Goal: Task Accomplishment & Management: Manage account settings

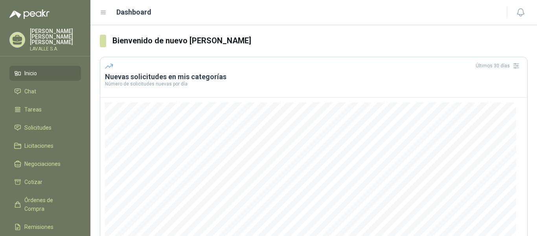
click at [27, 12] on img at bounding box center [29, 13] width 40 height 9
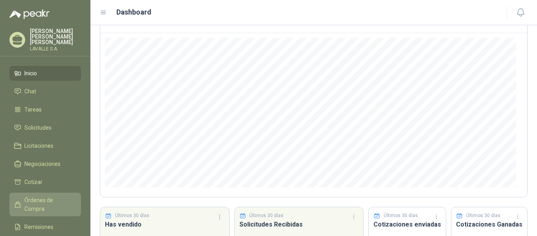
scroll to position [79, 0]
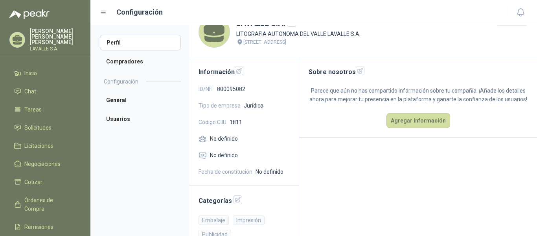
scroll to position [36, 0]
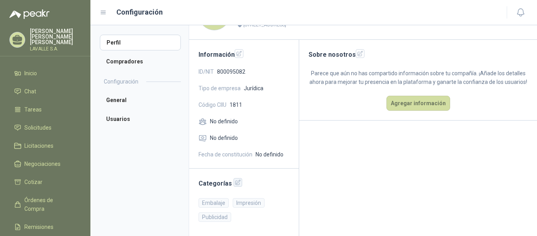
click at [235, 183] on icon "button" at bounding box center [238, 182] width 7 height 7
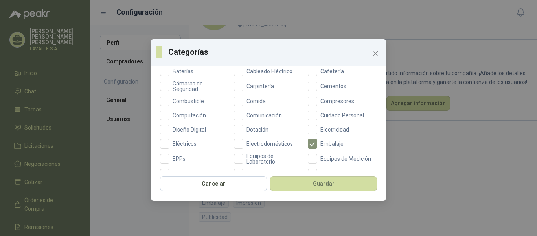
scroll to position [73, 0]
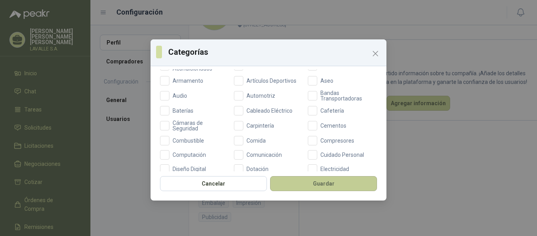
click at [309, 183] on button "Guardar" at bounding box center [323, 183] width 107 height 15
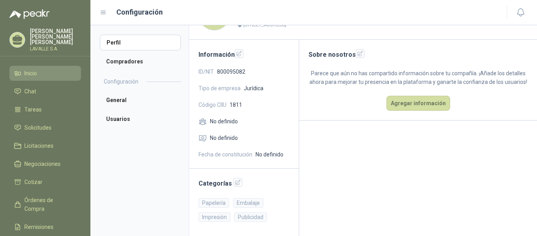
click at [34, 71] on span "Inicio" at bounding box center [30, 73] width 13 height 9
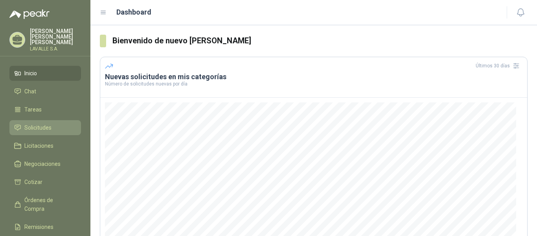
click at [33, 124] on span "Solicitudes" at bounding box center [37, 127] width 27 height 9
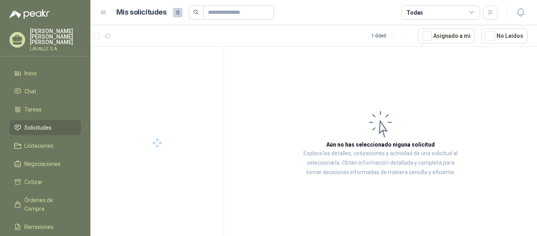
click at [27, 123] on span "Solicitudes" at bounding box center [37, 127] width 27 height 9
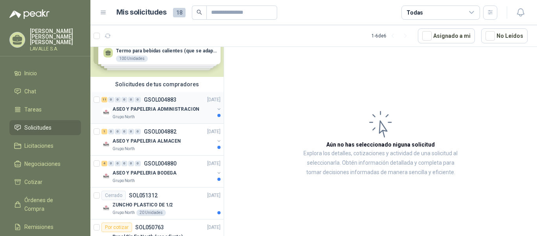
scroll to position [39, 0]
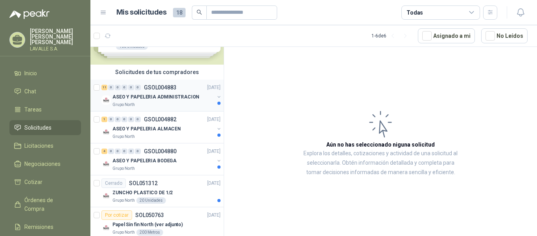
click at [162, 96] on p "ASEO Y PAPELERIA ADMINISTRACION" at bounding box center [156, 96] width 87 height 7
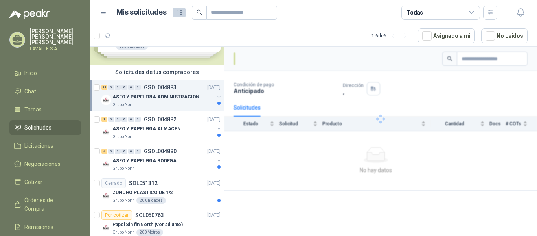
click at [169, 99] on p "ASEO Y PAPELERIA ADMINISTRACION" at bounding box center [156, 96] width 87 height 7
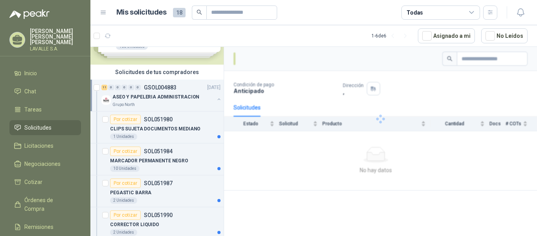
click at [169, 99] on p "ASEO Y PAPELERIA ADMINISTRACION" at bounding box center [156, 96] width 87 height 7
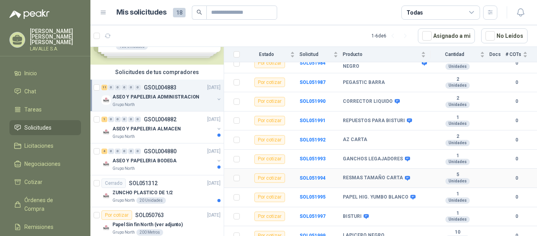
scroll to position [124, 0]
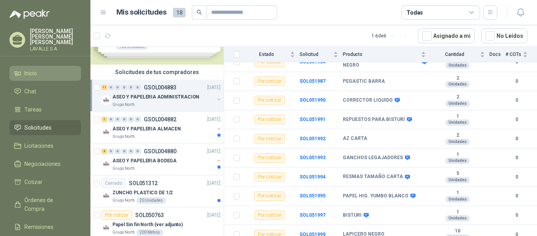
click at [28, 69] on span "Inicio" at bounding box center [30, 73] width 13 height 9
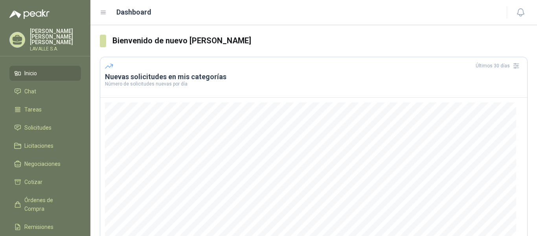
click at [35, 39] on p "[PERSON_NAME]" at bounding box center [55, 36] width 51 height 17
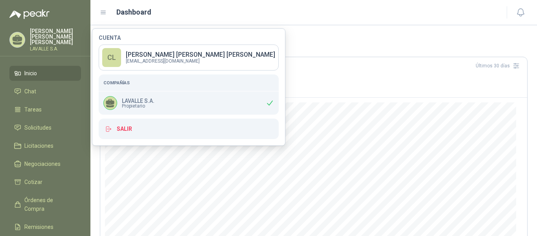
click at [20, 70] on icon at bounding box center [17, 73] width 7 height 7
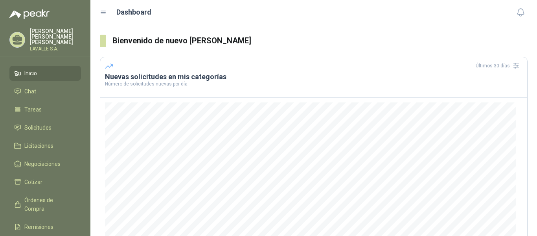
click at [28, 70] on span "Inicio" at bounding box center [30, 73] width 13 height 9
click at [33, 15] on img at bounding box center [29, 13] width 40 height 9
click at [103, 12] on icon at bounding box center [103, 12] width 7 height 7
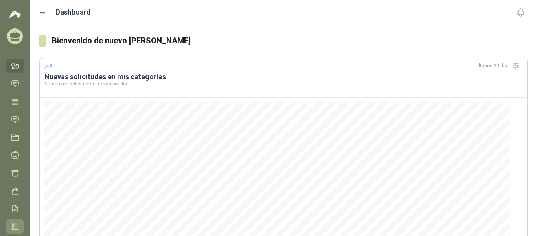
scroll to position [38, 0]
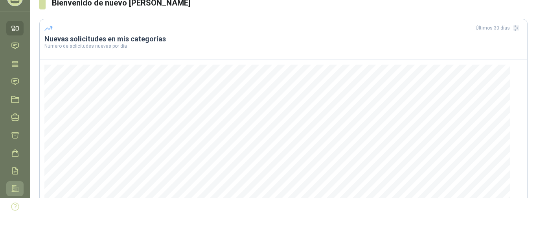
click at [13, 184] on icon at bounding box center [15, 188] width 8 height 8
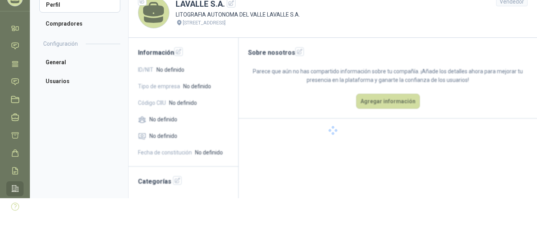
scroll to position [25, 0]
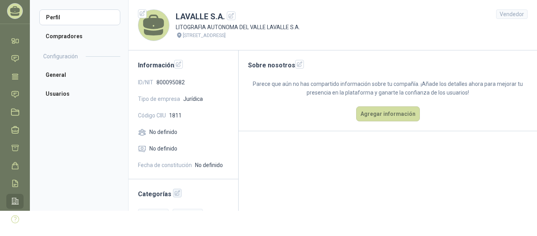
click at [175, 196] on icon "button" at bounding box center [177, 192] width 5 height 5
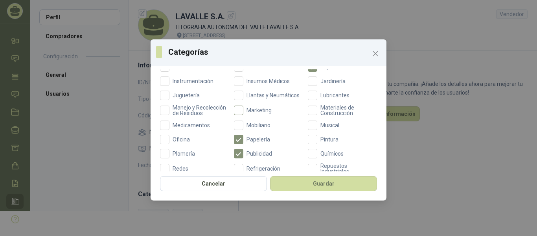
scroll to position [275, 0]
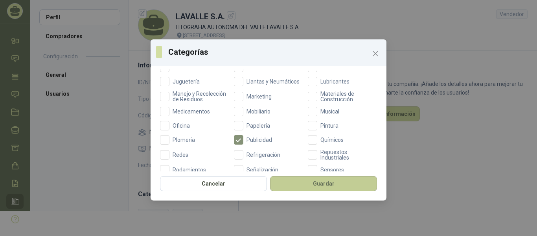
click at [321, 182] on button "Guardar" at bounding box center [323, 183] width 107 height 15
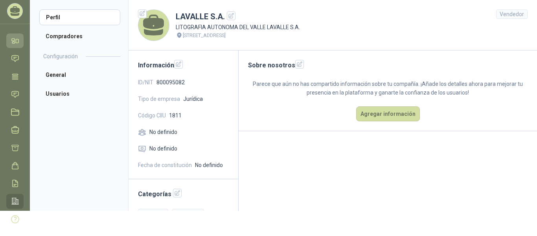
click at [16, 47] on link "Inicio" at bounding box center [14, 40] width 17 height 15
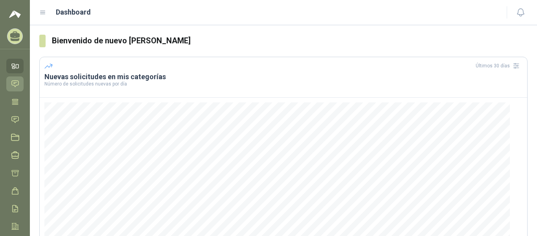
click at [15, 82] on icon at bounding box center [15, 83] width 8 height 8
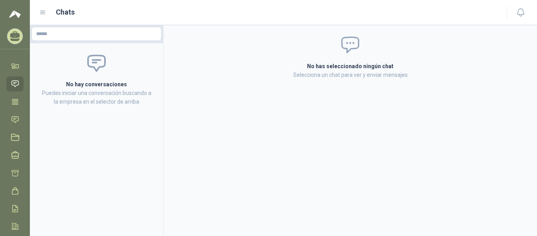
click at [7, 92] on ul "Inicio Chat Tareas Solicitudes Licitaciones Negociaciones Cotizar Órdenes de Co…" at bounding box center [15, 157] width 30 height 196
click at [12, 60] on link "Inicio" at bounding box center [14, 66] width 17 height 15
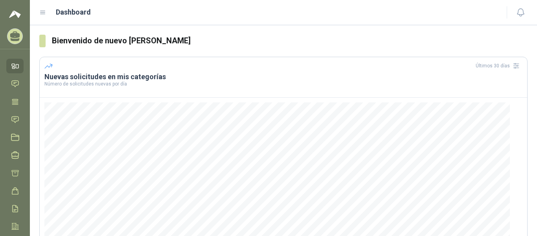
click at [43, 12] on icon at bounding box center [43, 12] width 5 height 3
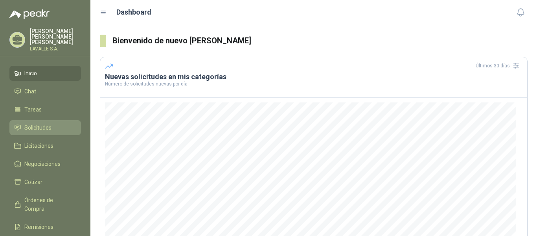
click at [38, 128] on link "Solicitudes" at bounding box center [45, 127] width 72 height 15
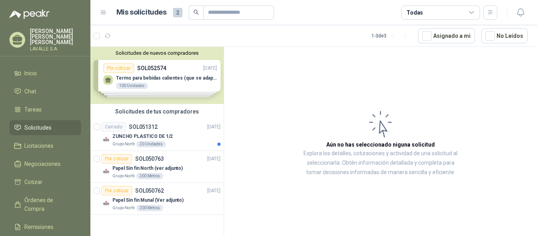
click at [170, 89] on div "Solicitudes de nuevos compradores Por cotizar SOL052574 [DATE] Termo para bebid…" at bounding box center [156, 75] width 133 height 57
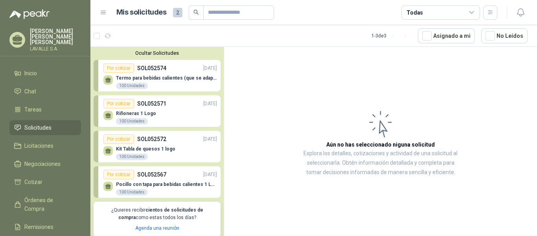
click at [164, 54] on button "Ocultar Solicitudes" at bounding box center [157, 53] width 127 height 6
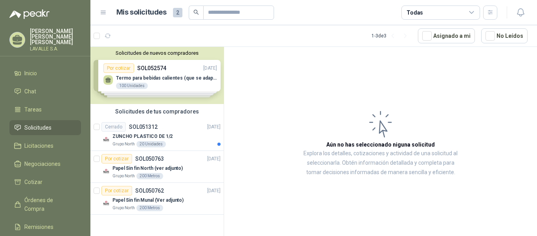
click at [506, 126] on article "Aún no has seleccionado niguna solicitud Explora los detalles, cotizaciones y a…" at bounding box center [380, 143] width 313 height 192
click at [173, 14] on span "2" at bounding box center [177, 12] width 9 height 9
click at [140, 12] on h1 "Mis solicitudes" at bounding box center [141, 12] width 50 height 11
click at [121, 17] on h1 "Mis solicitudes" at bounding box center [141, 12] width 50 height 11
click at [181, 15] on span "2" at bounding box center [177, 12] width 9 height 9
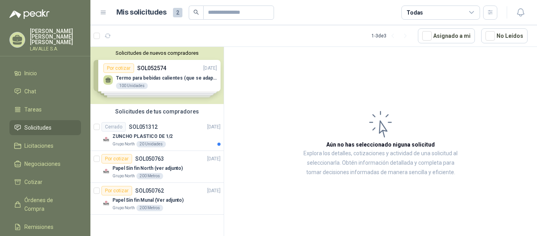
click at [181, 15] on span "2" at bounding box center [177, 12] width 9 height 9
click at [180, 146] on div "Grupo North 20 Unidades" at bounding box center [167, 144] width 108 height 6
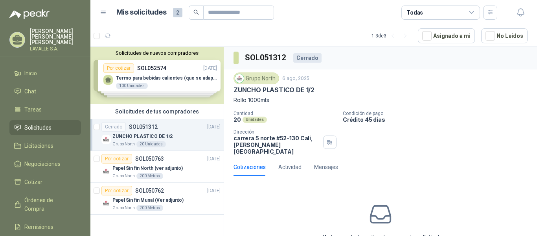
scroll to position [16, 0]
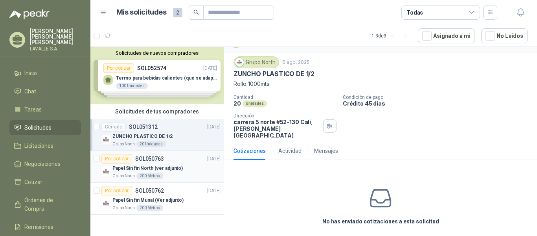
click at [153, 156] on p "SOL050763" at bounding box center [149, 159] width 29 height 6
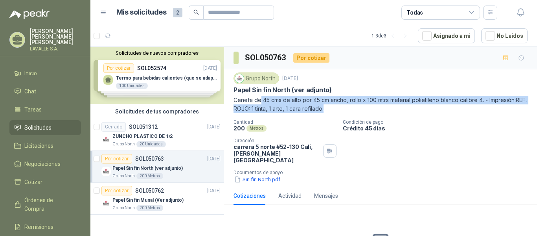
drag, startPoint x: 270, startPoint y: 99, endPoint x: 413, endPoint y: 106, distance: 143.4
click at [413, 106] on p "Cenefa de 45 cms de alto por 45 cm ancho, rollo x 100 mtrs material polietileno…" at bounding box center [381, 104] width 294 height 17
click at [150, 188] on p "SOL050762" at bounding box center [149, 191] width 29 height 6
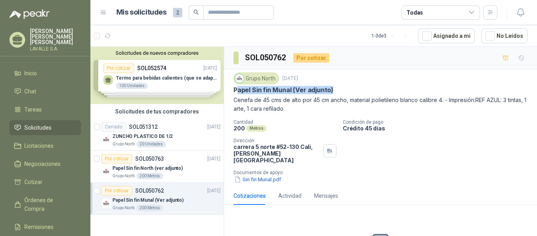
drag, startPoint x: 238, startPoint y: 89, endPoint x: 407, endPoint y: 100, distance: 169.1
click at [381, 91] on div "Papel Sin fin Munal (Ver adjunto)" at bounding box center [381, 90] width 294 height 8
click at [35, 70] on span "Inicio" at bounding box center [30, 73] width 13 height 9
